Goal: Information Seeking & Learning: Check status

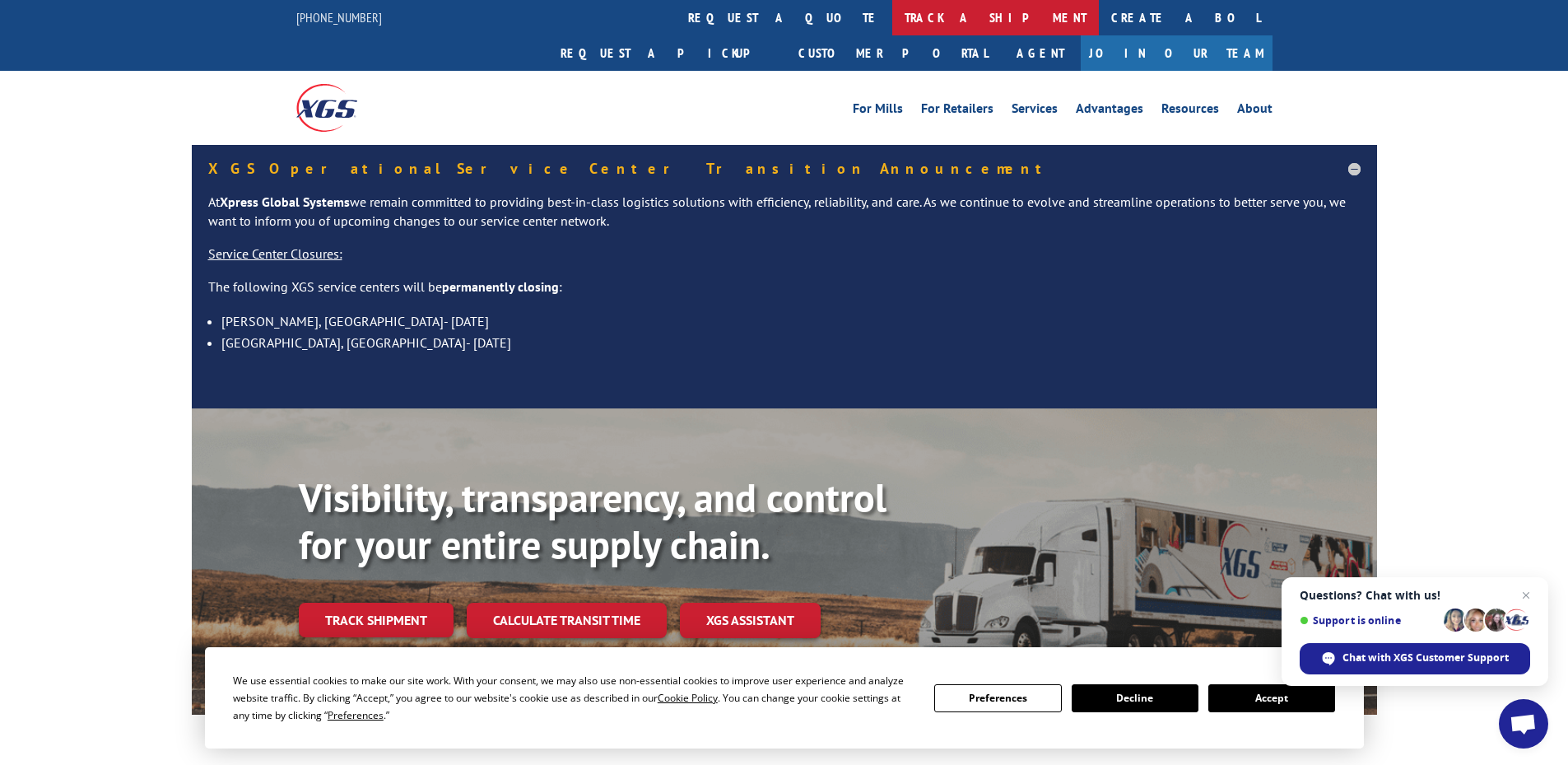
click at [892, 21] on link "track a shipment" at bounding box center [995, 18] width 207 height 35
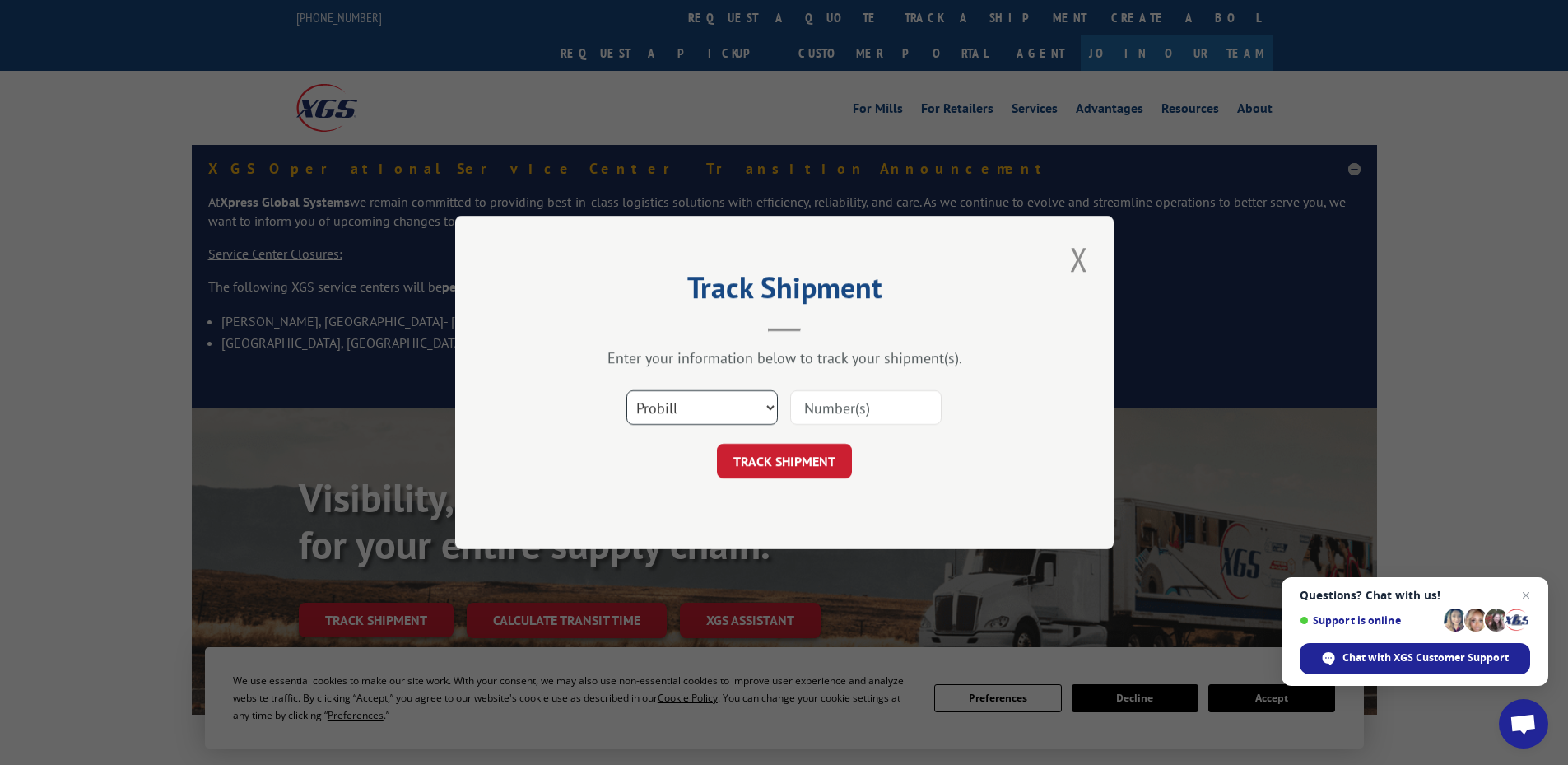
click at [770, 404] on select "Select category... Probill BOL PO" at bounding box center [702, 407] width 151 height 34
select select "bol"
click at [627, 390] on select "Select category... Probill BOL PO" at bounding box center [702, 407] width 151 height 34
click at [852, 408] on input at bounding box center [866, 407] width 151 height 34
paste input "5944290"
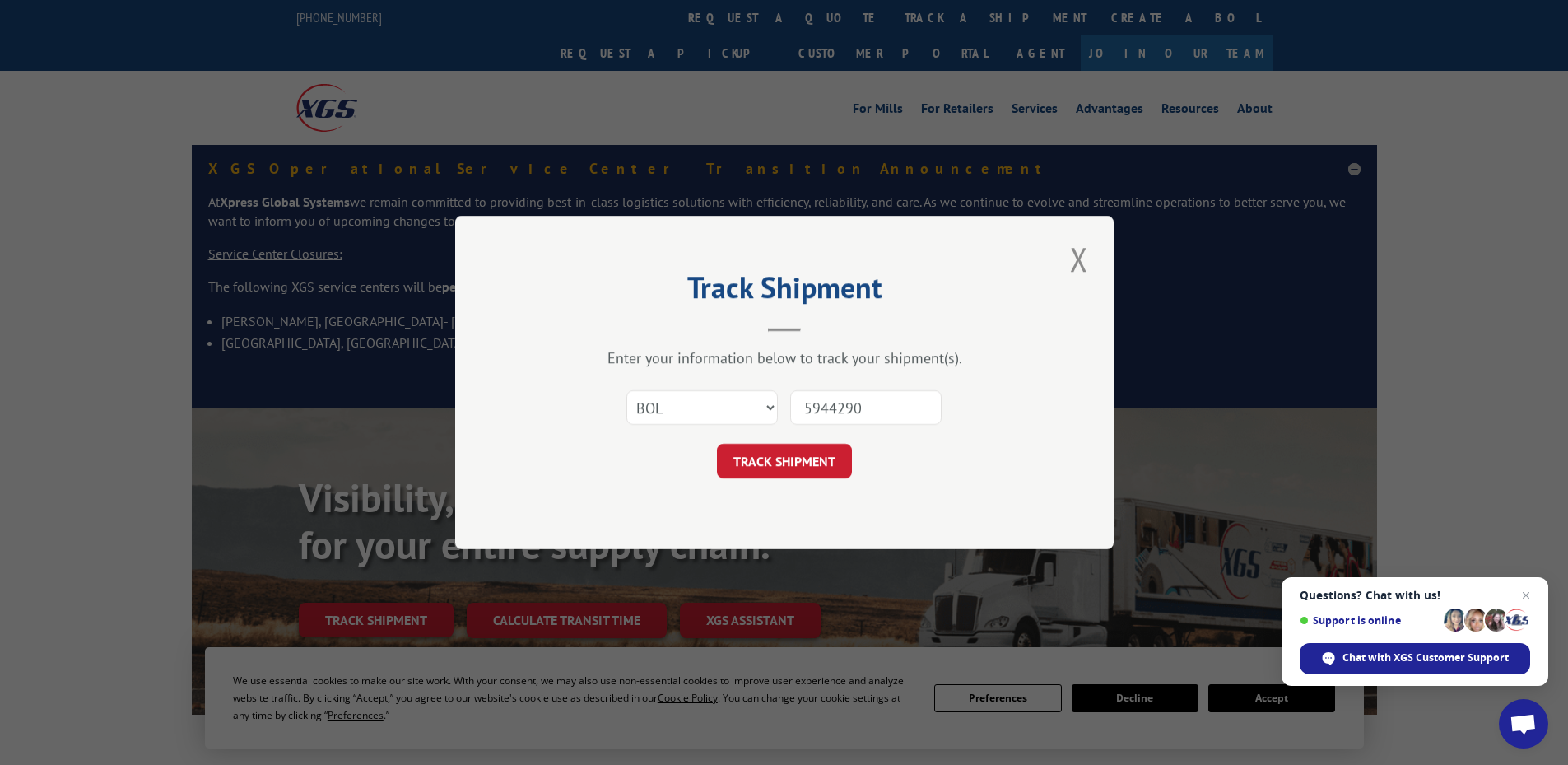
type input "5944290"
click at [717, 444] on button "TRACK SHIPMENT" at bounding box center [784, 460] width 135 height 34
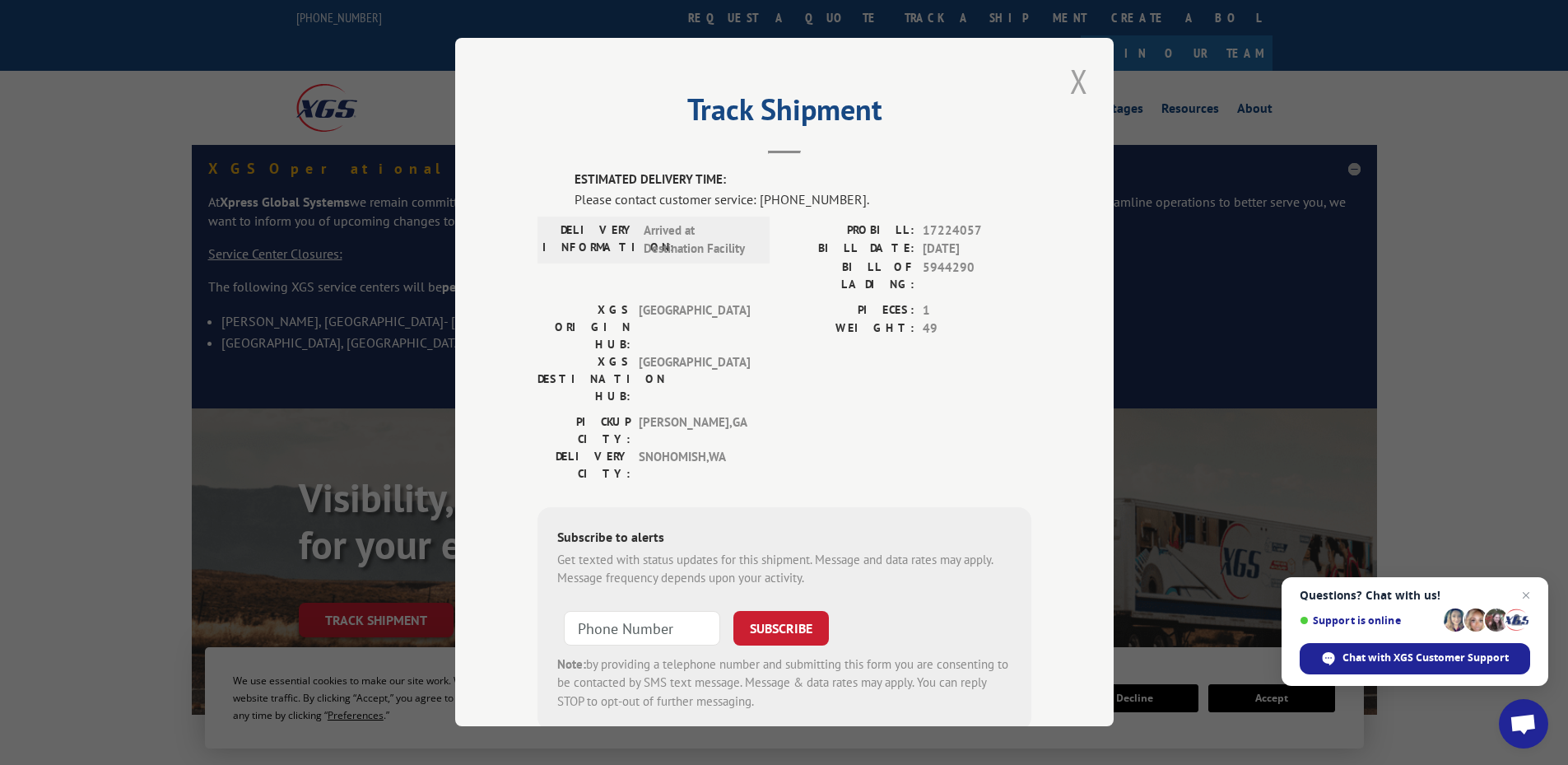
click at [1072, 81] on button "Close modal" at bounding box center [1079, 81] width 28 height 46
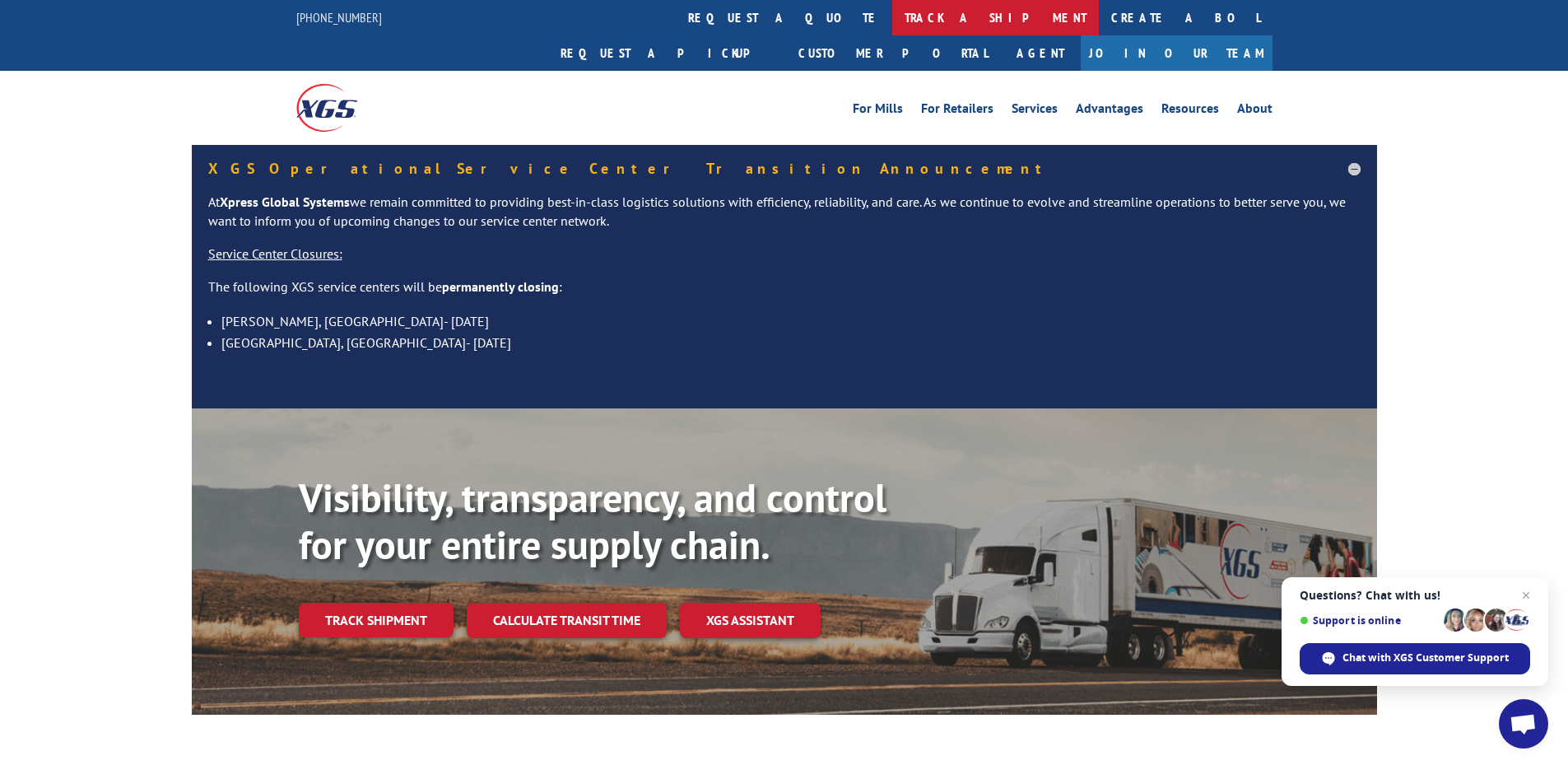
click at [892, 11] on link "track a shipment" at bounding box center [995, 18] width 207 height 35
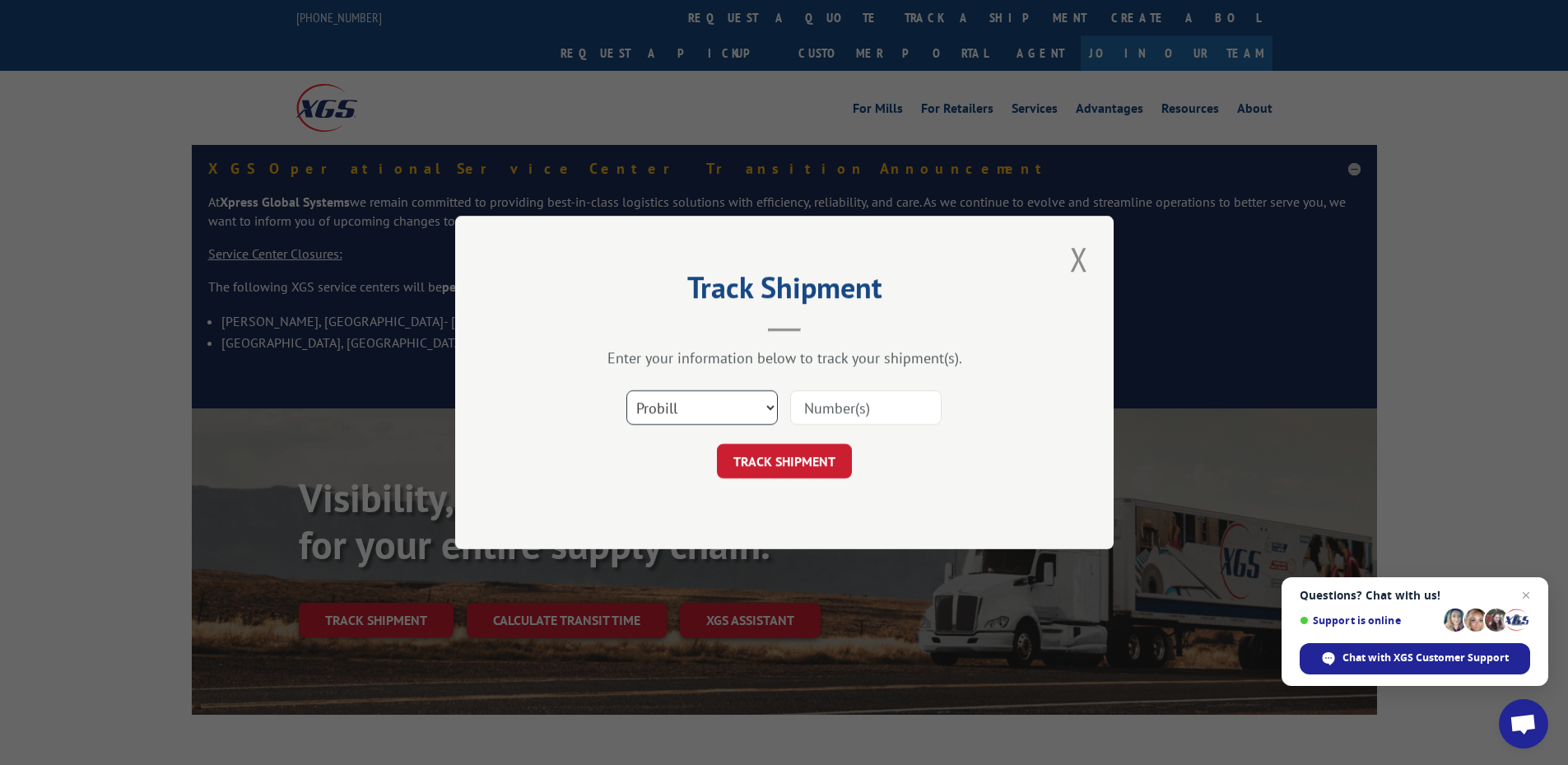
click at [777, 407] on select "Select category... Probill BOL PO" at bounding box center [702, 407] width 151 height 34
select select "bol"
click at [627, 390] on select "Select category... Probill BOL PO" at bounding box center [702, 407] width 151 height 34
click at [822, 400] on input at bounding box center [866, 407] width 151 height 34
paste input "5944290"
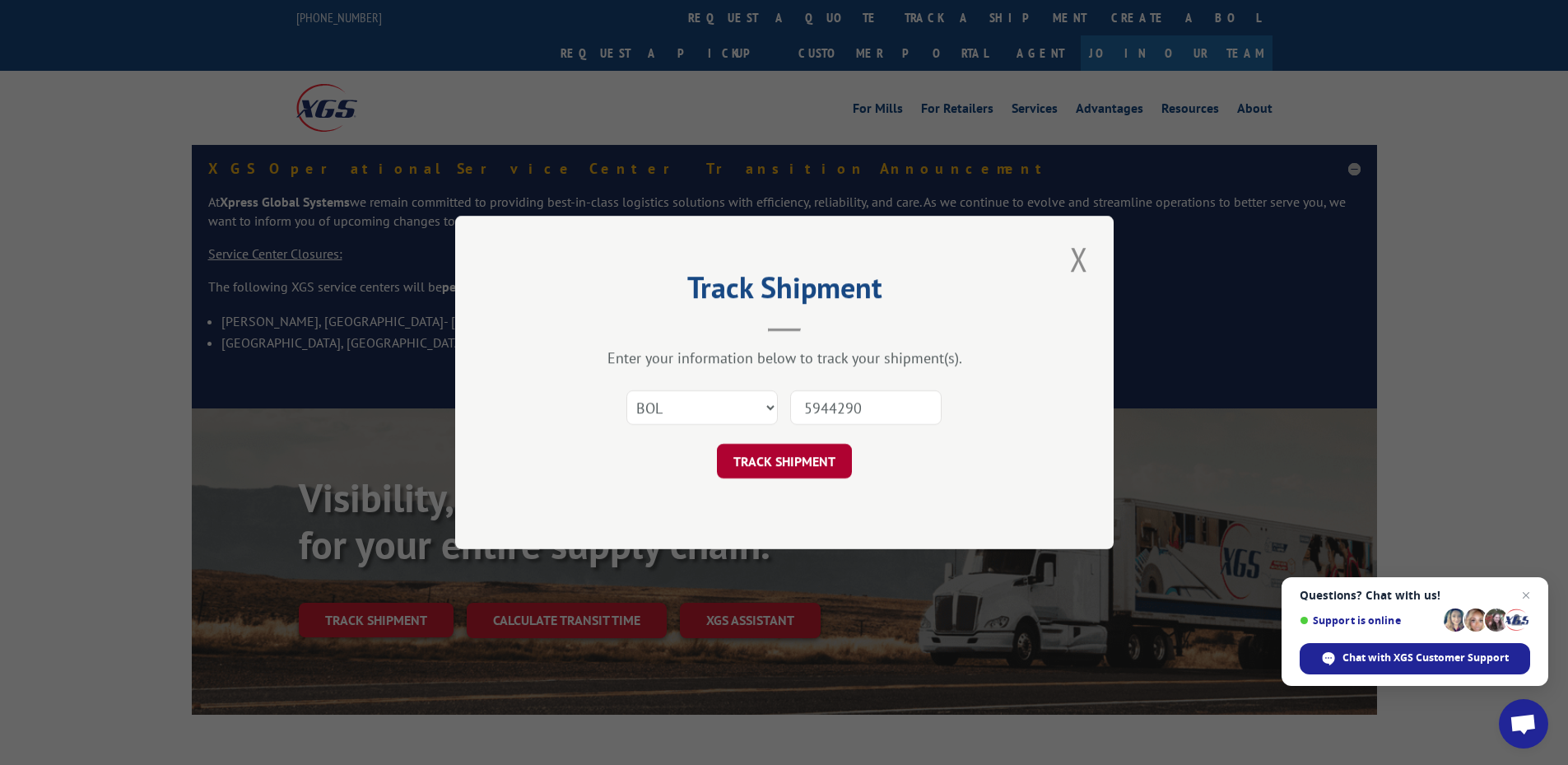
type input "5944290"
click at [767, 463] on button "TRACK SHIPMENT" at bounding box center [784, 460] width 135 height 34
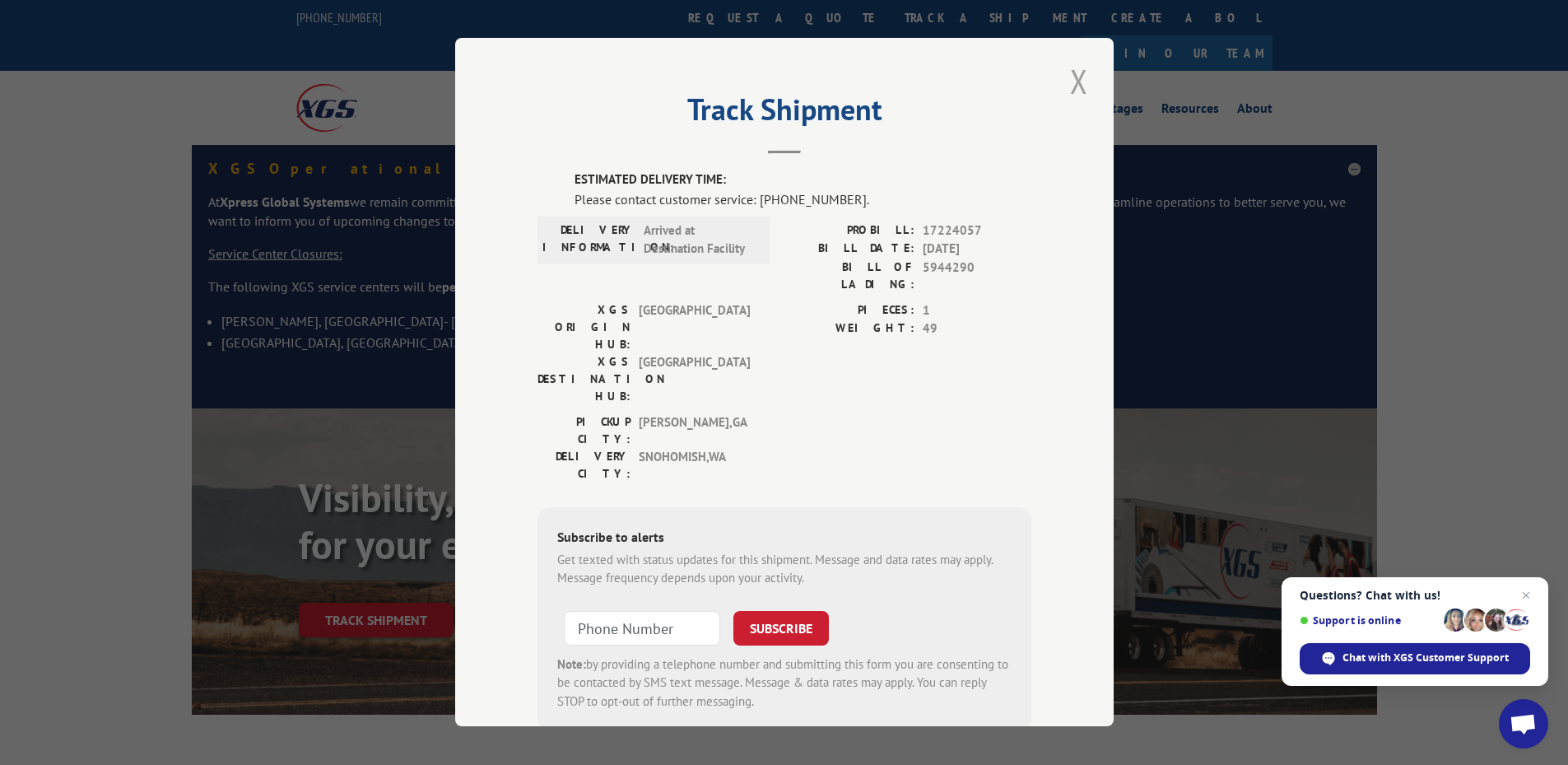
click at [1071, 74] on button "Close modal" at bounding box center [1079, 81] width 28 height 46
